Goal: Information Seeking & Learning: Learn about a topic

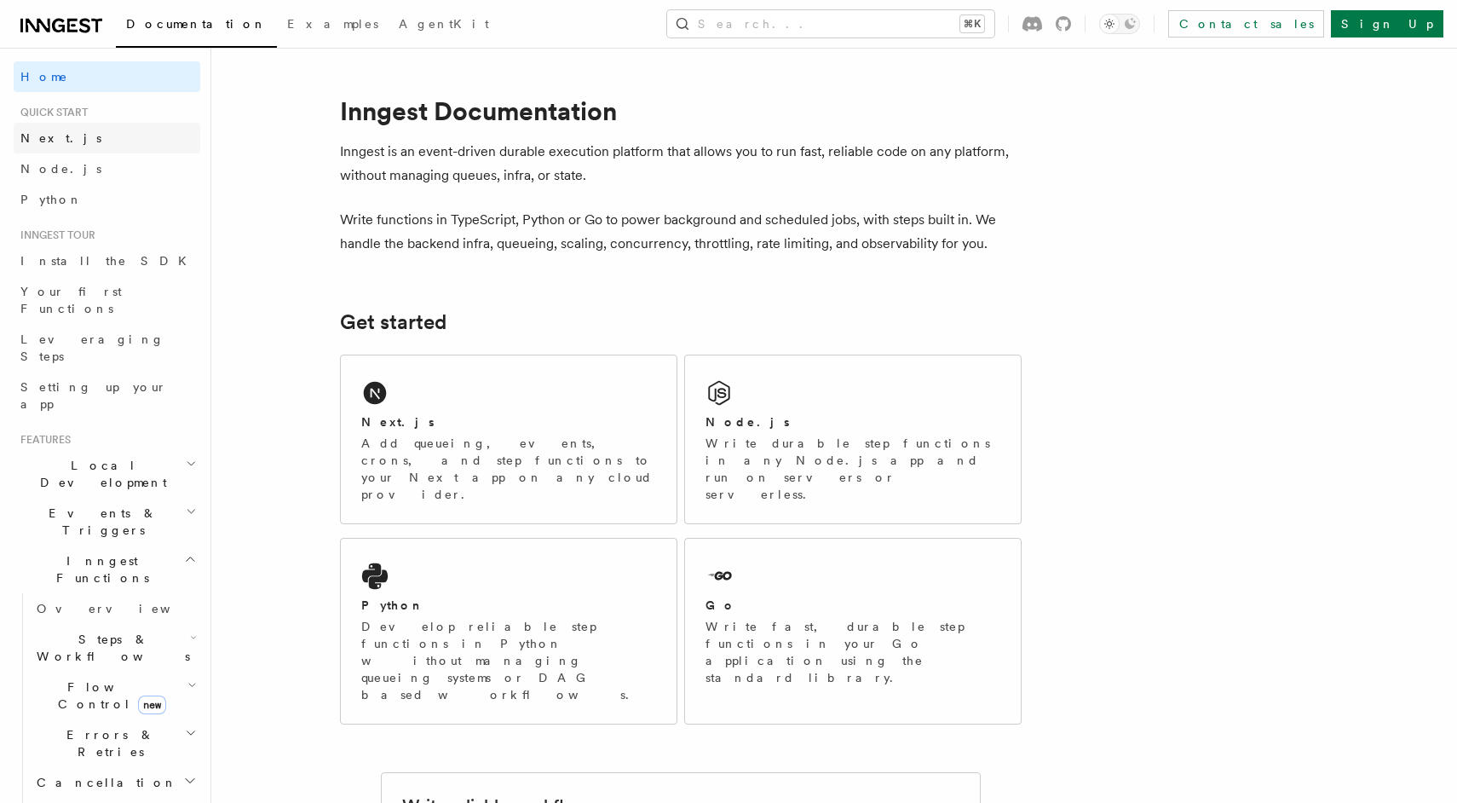
click at [66, 142] on link "Next.js" at bounding box center [107, 138] width 187 height 31
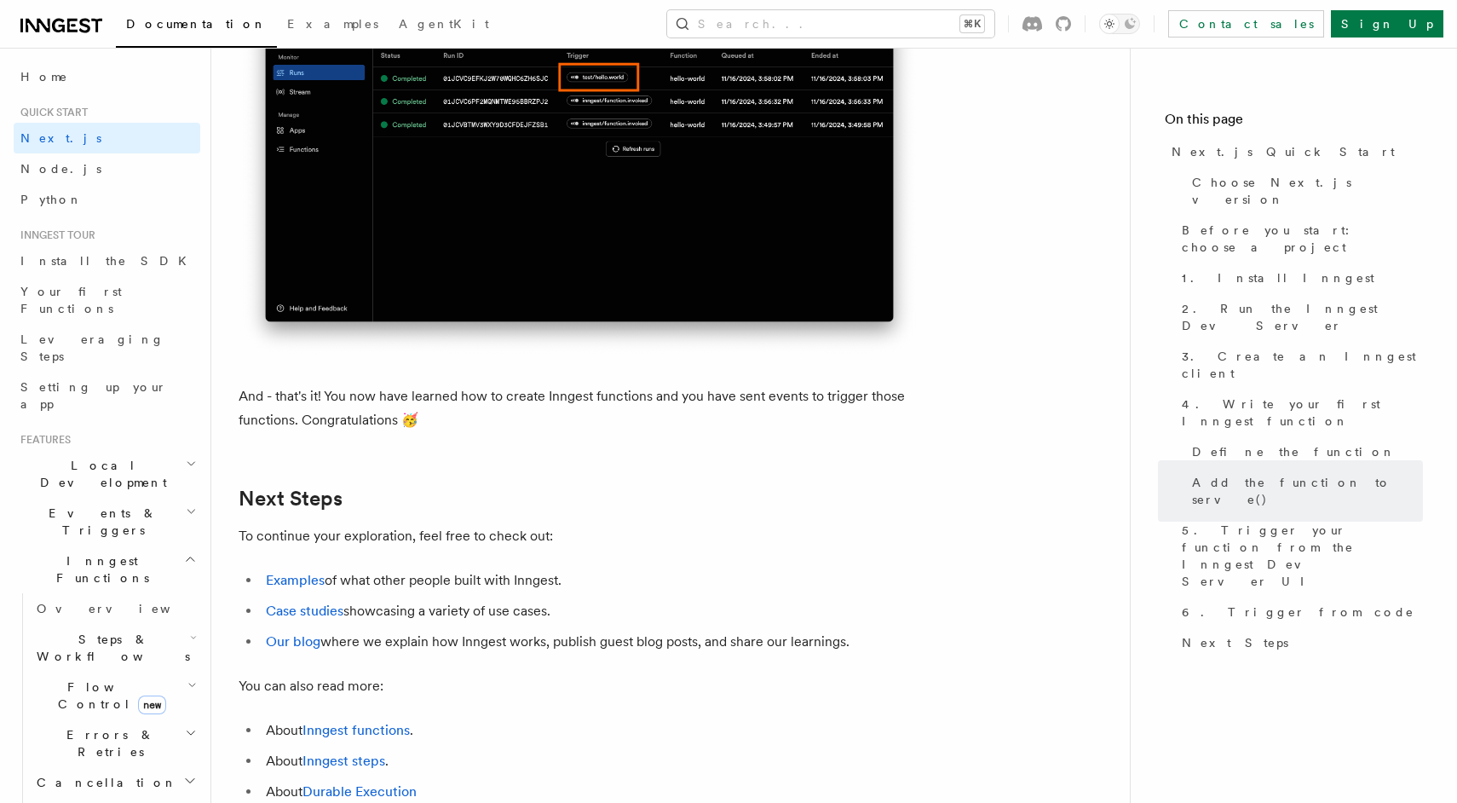
scroll to position [10239, 0]
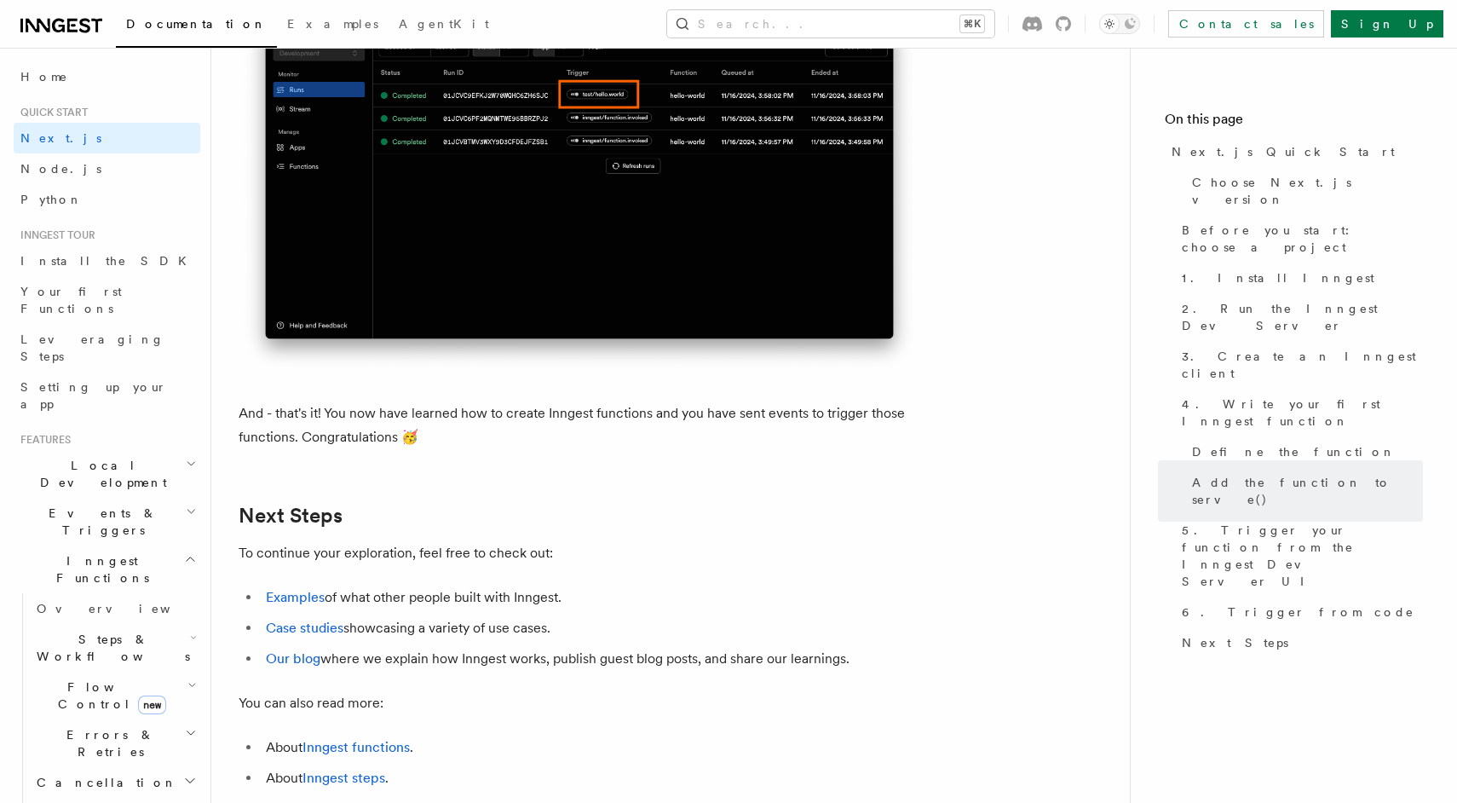
click at [171, 672] on h2 "Flow Control new" at bounding box center [115, 696] width 170 height 48
click at [136, 719] on h2 "Errors & Retries" at bounding box center [115, 743] width 170 height 48
click at [88, 802] on span "Retries" at bounding box center [86, 813] width 66 height 14
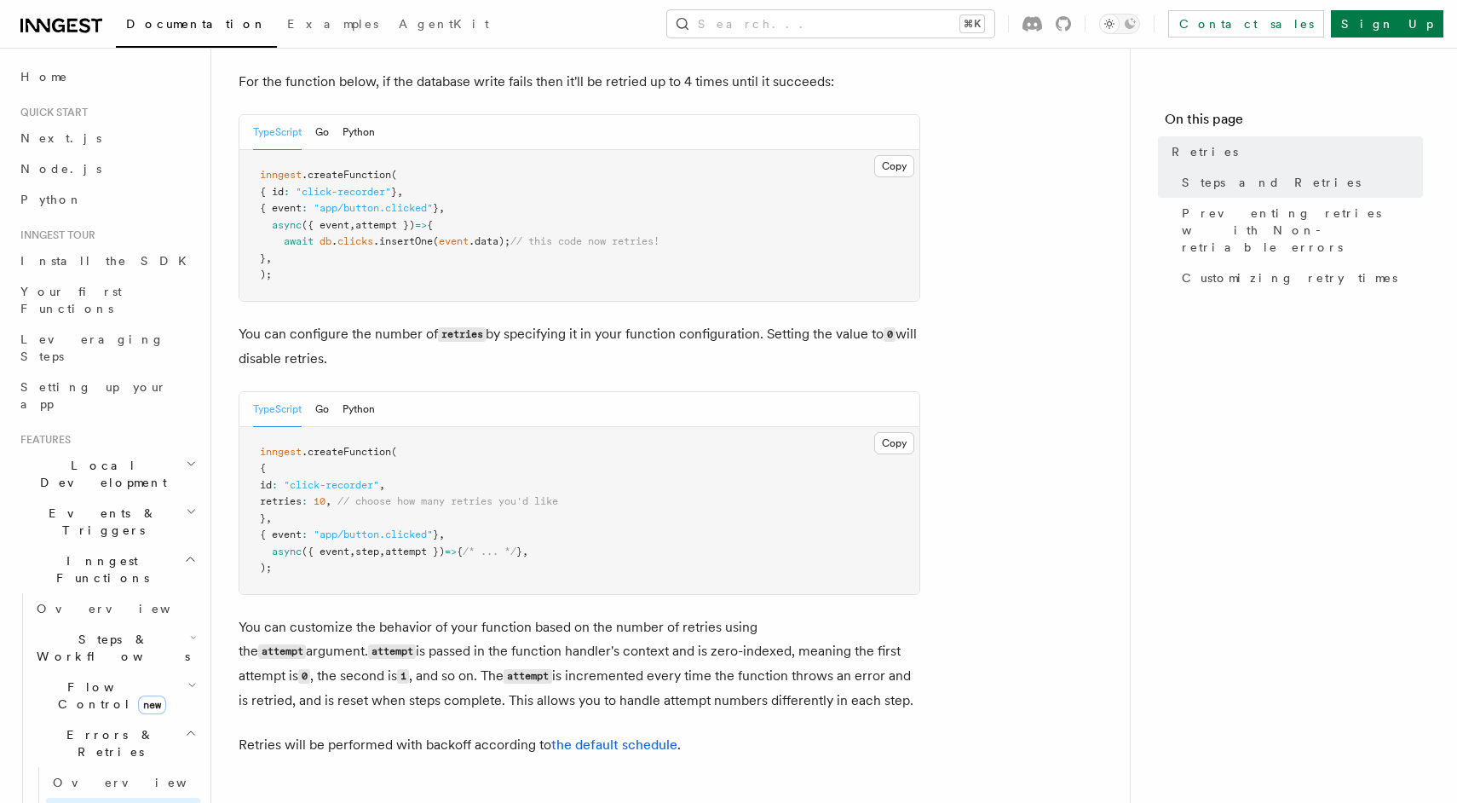
scroll to position [209, 0]
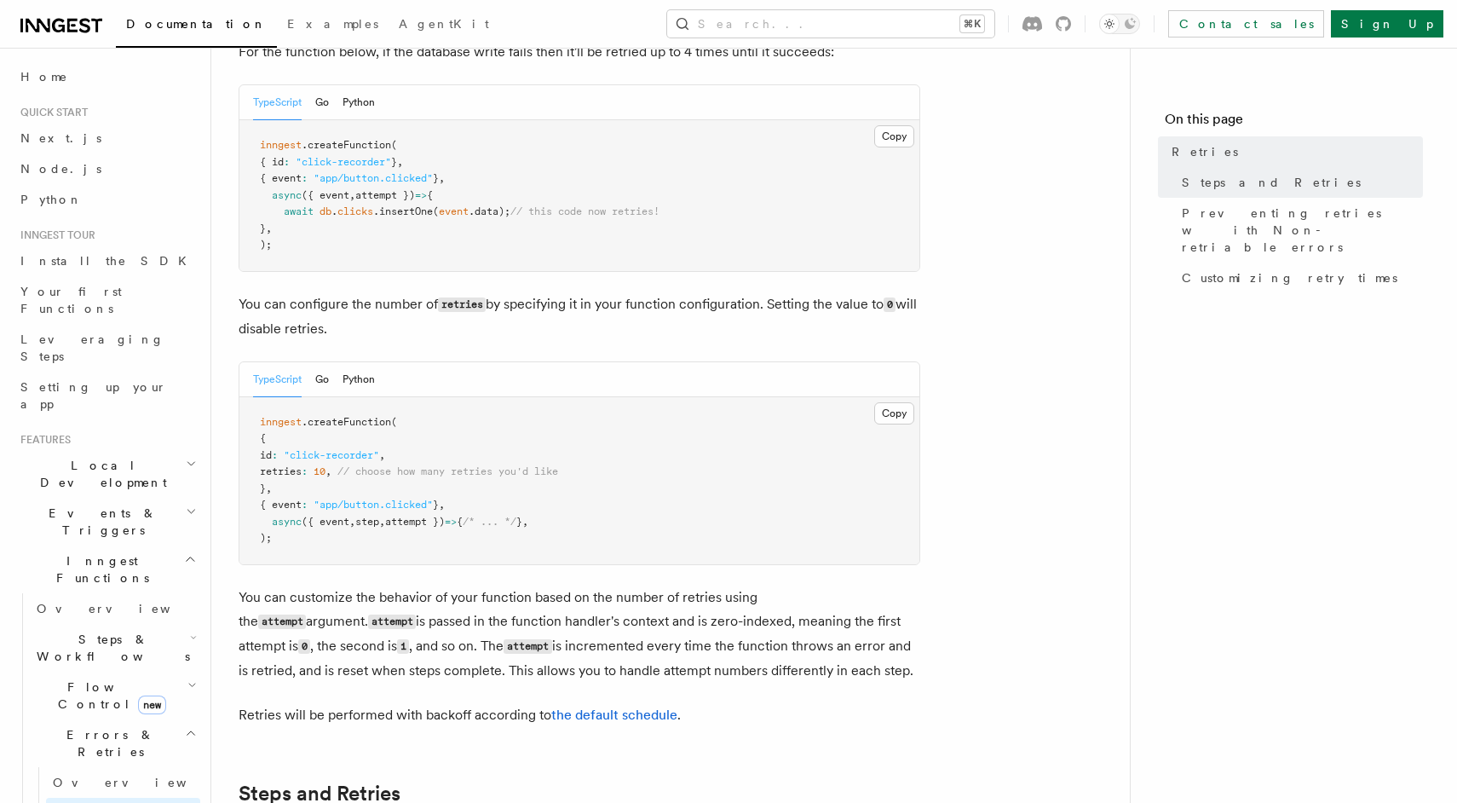
click at [595, 703] on p "Retries will be performed with backoff according to the default schedule ." at bounding box center [580, 715] width 682 height 24
click at [604, 706] on link "the default schedule" at bounding box center [614, 714] width 126 height 16
